Goal: Information Seeking & Learning: Learn about a topic

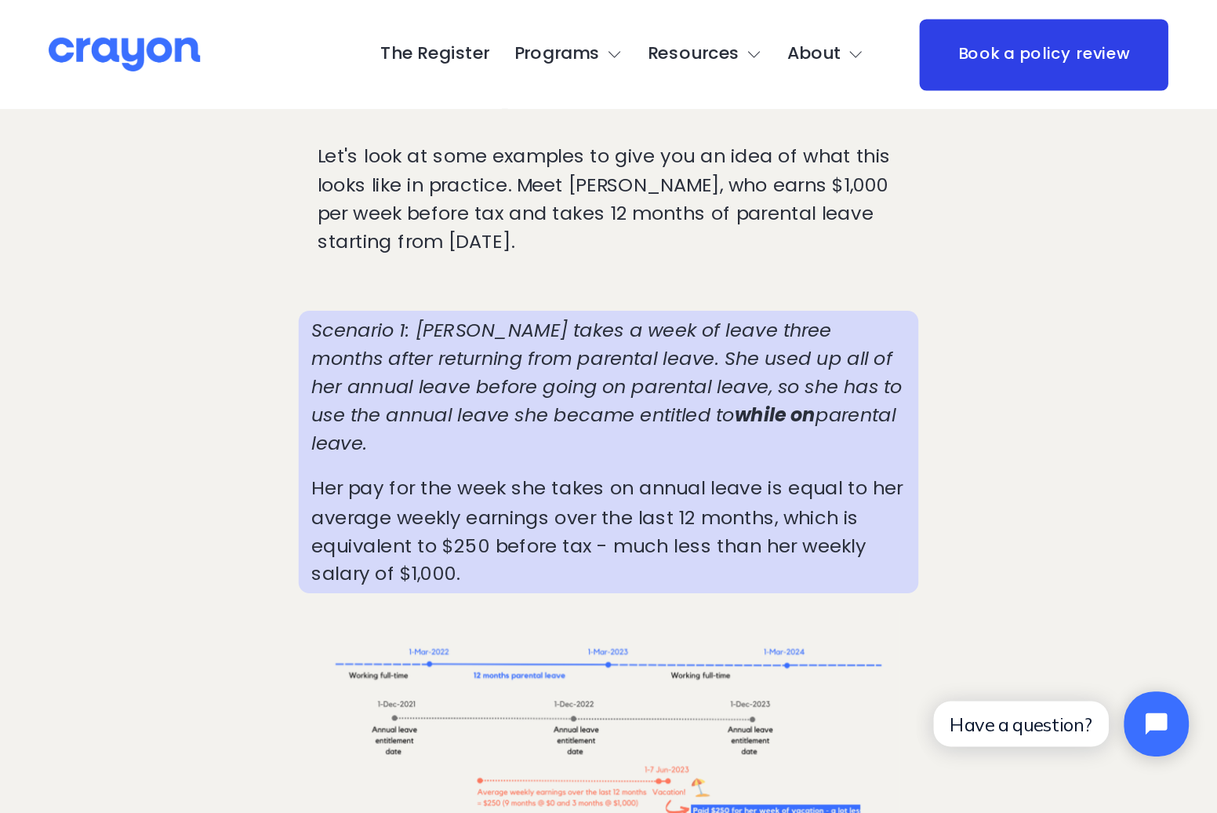
scroll to position [1804, 0]
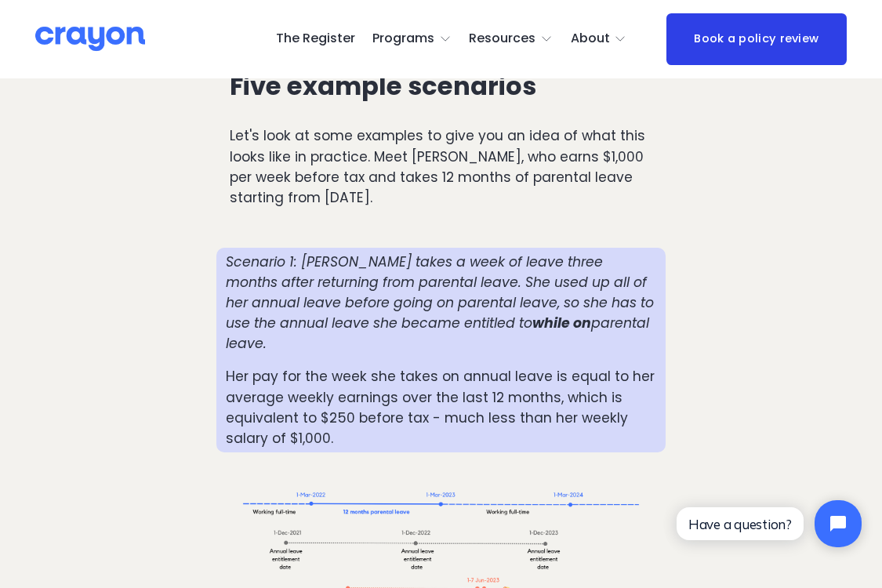
click at [447, 466] on div at bounding box center [441, 565] width 422 height 198
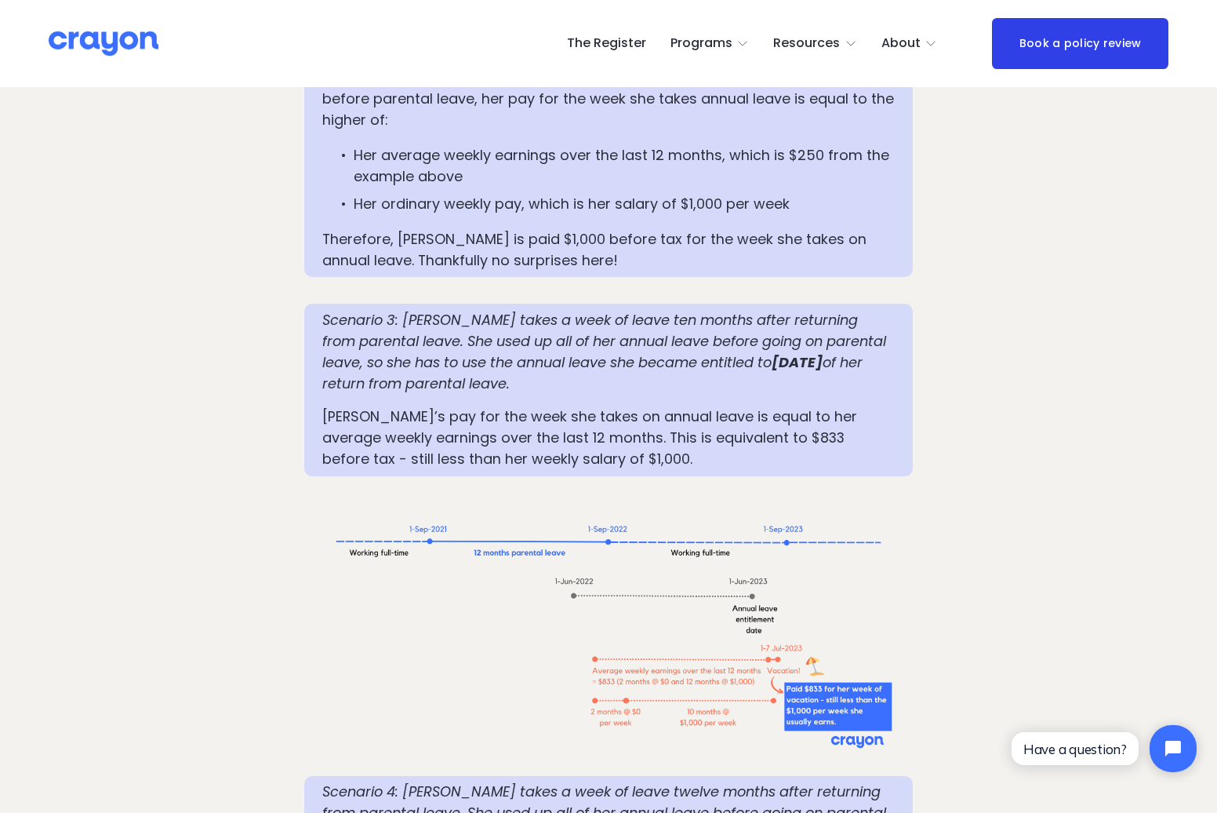
scroll to position [2432, 0]
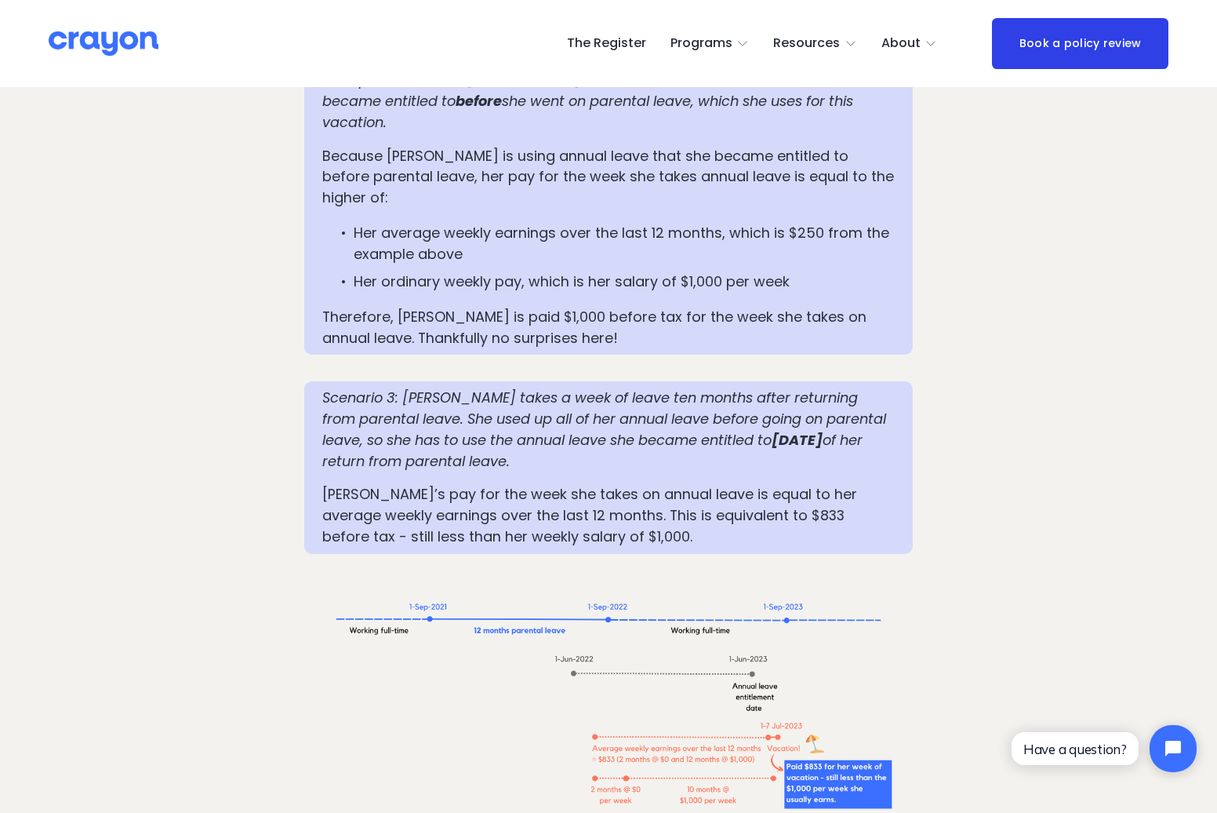
scroll to position [2353, 0]
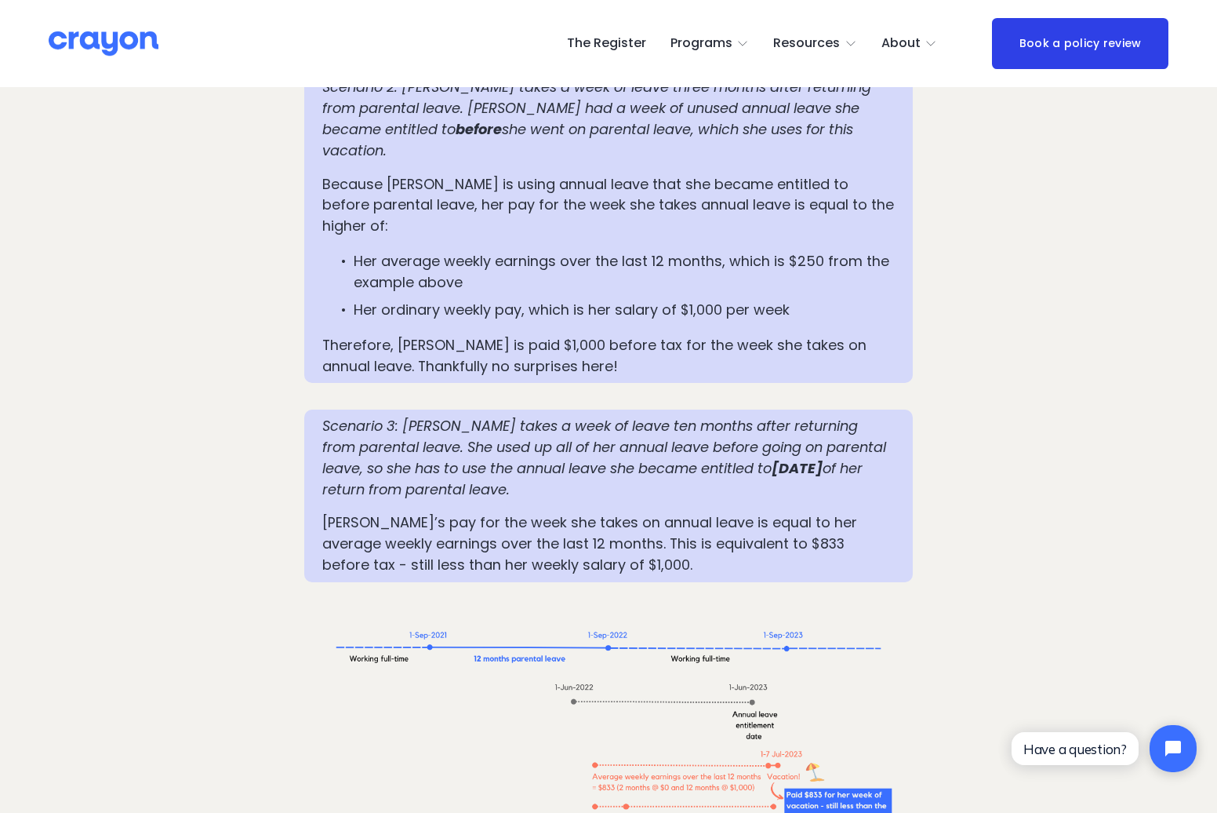
click at [520, 416] on p "Scenario 3: [PERSON_NAME] takes a week of leave ten months after returning from…" at bounding box center [608, 458] width 573 height 84
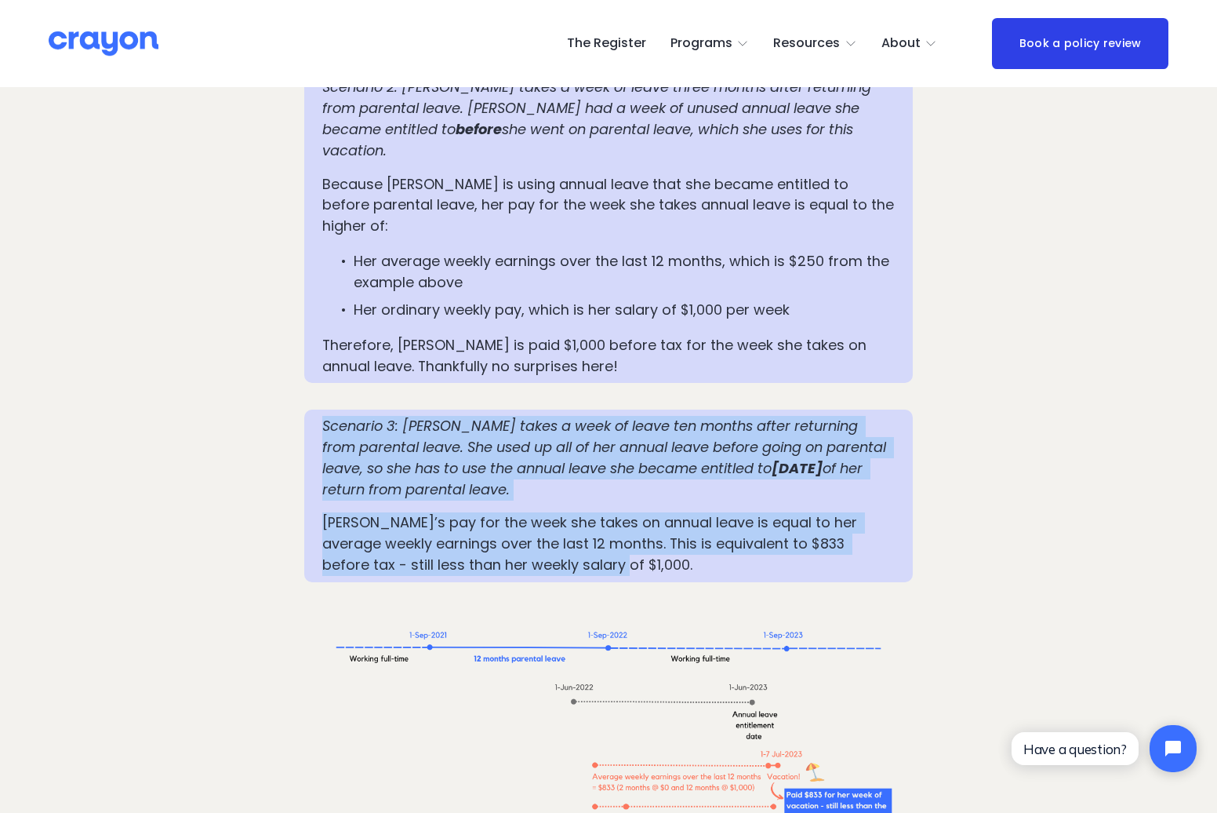
drag, startPoint x: 305, startPoint y: 314, endPoint x: 690, endPoint y: 460, distance: 411.4
click at [690, 460] on div "Scenario 3: [PERSON_NAME] takes a week of leave ten months after returning from…" at bounding box center [608, 495] width 609 height 172
copy div "Scenario 3: [PERSON_NAME] takes a week of leave ten months after returning from…"
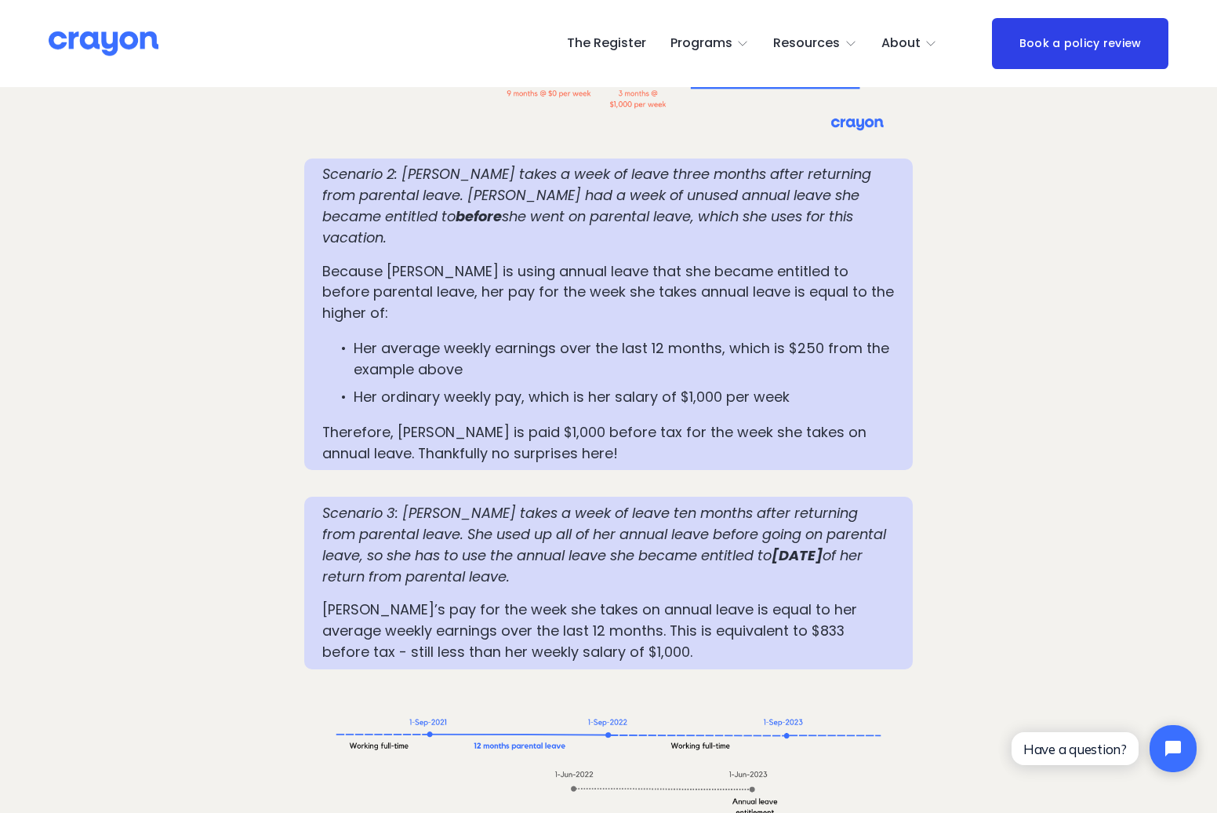
scroll to position [2275, 0]
